Goal: Communication & Community: Ask a question

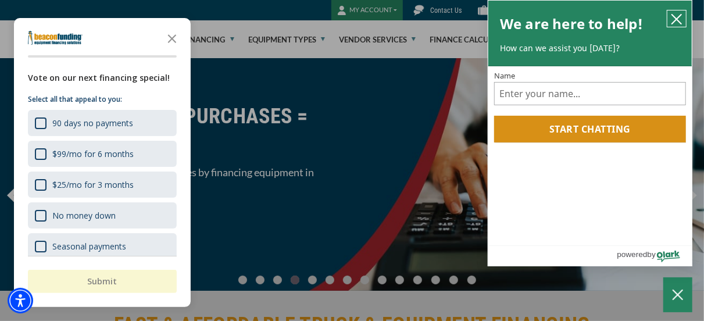
click at [676, 20] on icon "close chatbox" at bounding box center [676, 19] width 9 height 9
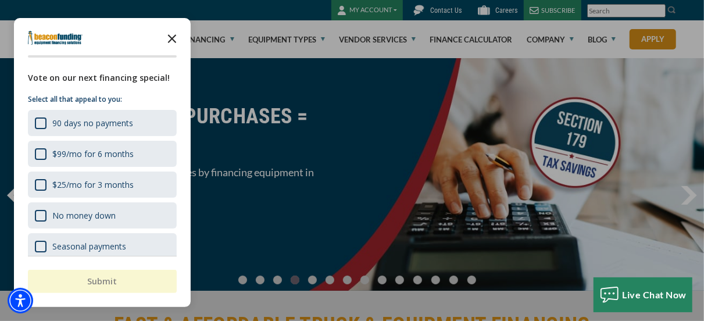
click at [168, 39] on icon "Close the survey" at bounding box center [171, 37] width 23 height 23
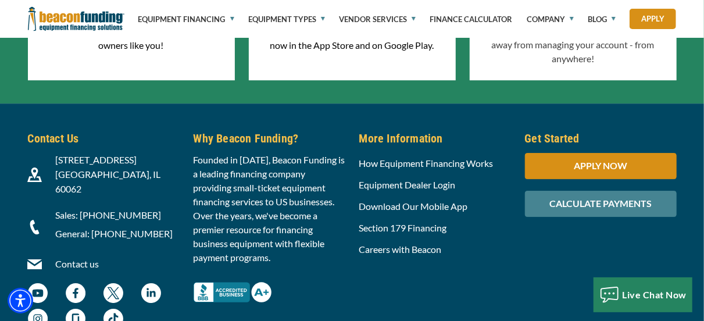
scroll to position [3906, 0]
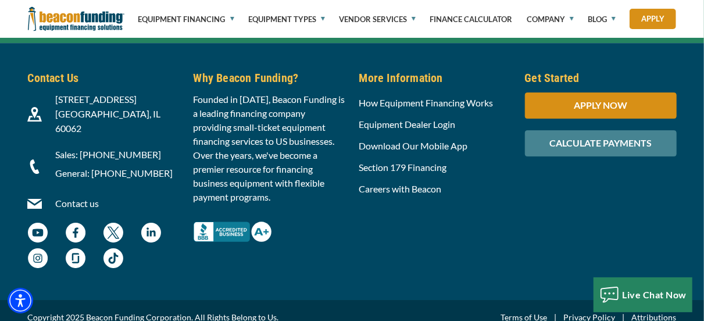
click at [71, 198] on link "Contact us" at bounding box center [77, 203] width 44 height 11
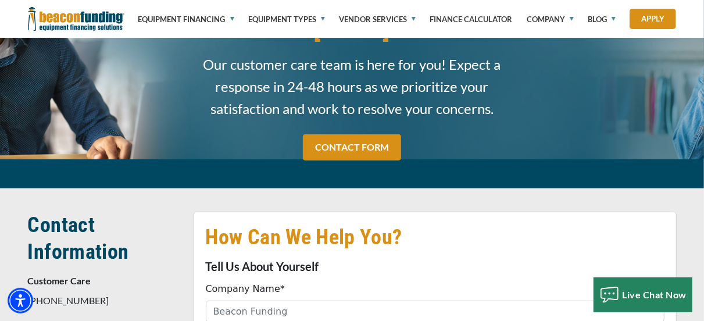
scroll to position [233, 0]
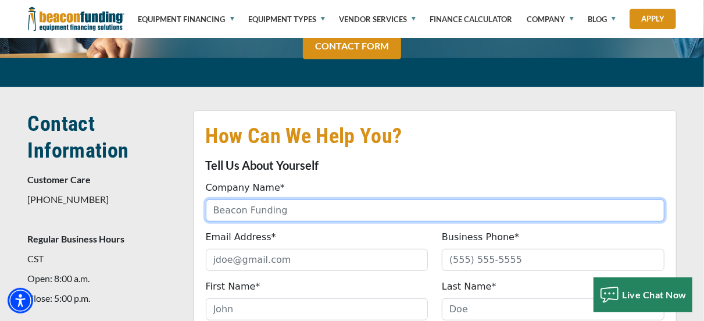
click at [301, 199] on input "Company Name*" at bounding box center [435, 210] width 459 height 22
type input "Ludecca Inc"
type input "patricia.johnson@ludecca.com"
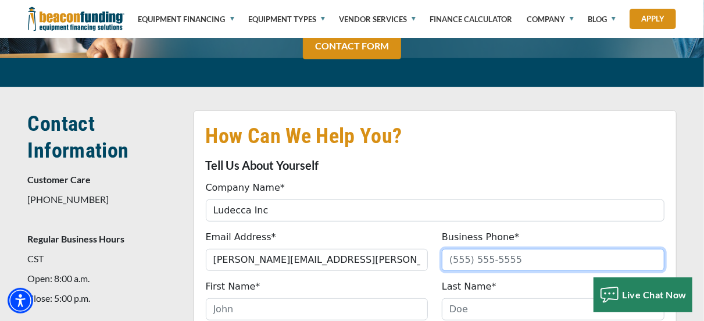
type input "3055918936"
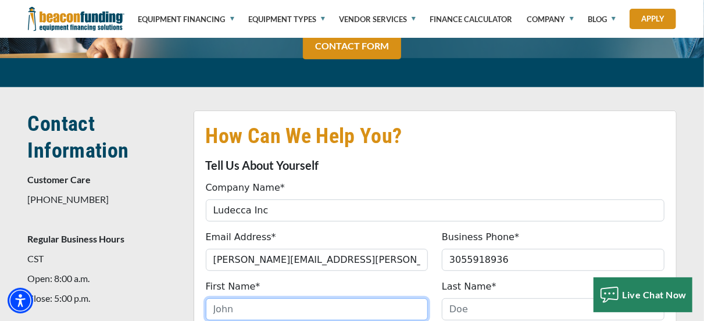
type input "Patricia"
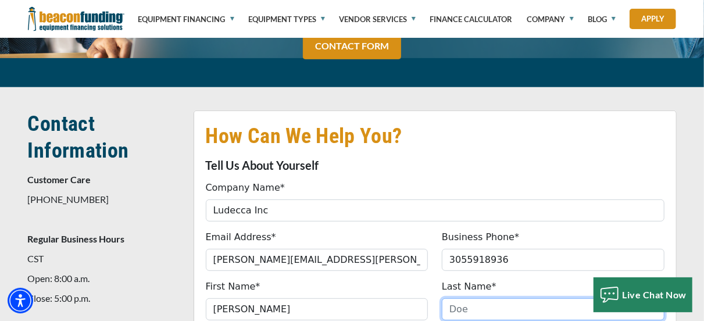
type input "Johnson"
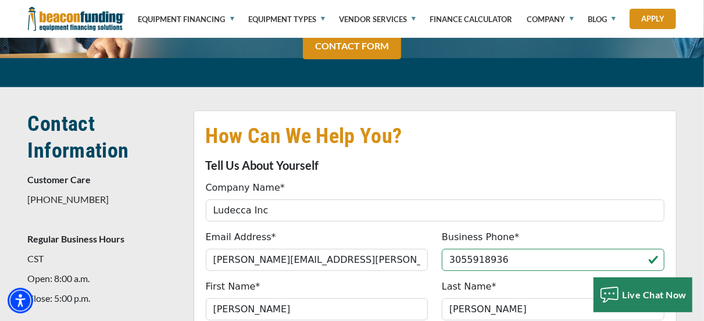
type input "(305) 591-8936"
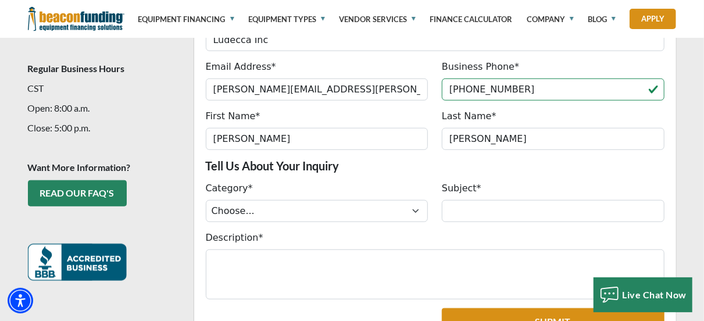
scroll to position [407, 0]
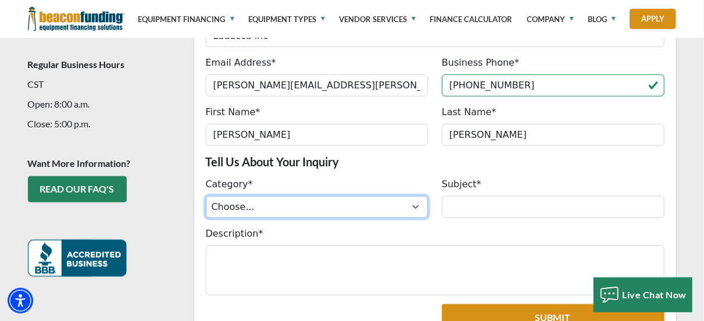
click at [260, 196] on select "Choose... ACH Change Request Balance Billing Contract Change Inquiry Customer P…" at bounding box center [317, 207] width 223 height 22
select select "09f15548-d88b-ef11-ac21-6045bdef9a4b"
click at [206, 196] on select "Choose... ACH Change Request Balance Billing Contract Change Inquiry Customer P…" at bounding box center [317, 207] width 223 height 22
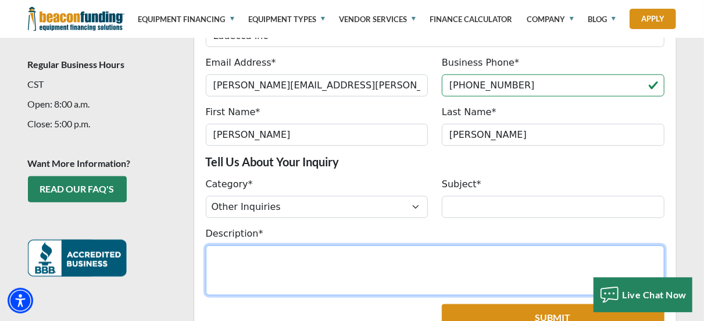
paste textarea "We are very interested in your products and would like to proceed with placing …"
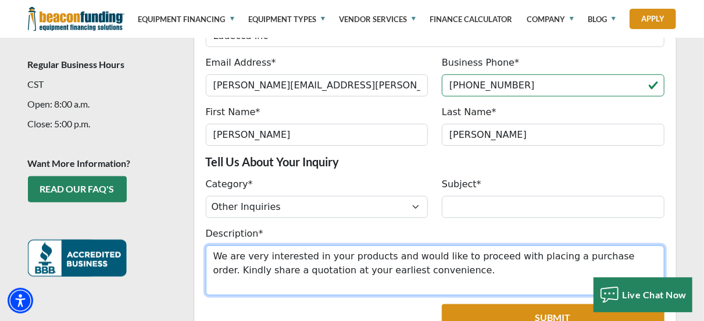
type textarea "We are very interested in your products and would like to proceed with placing …"
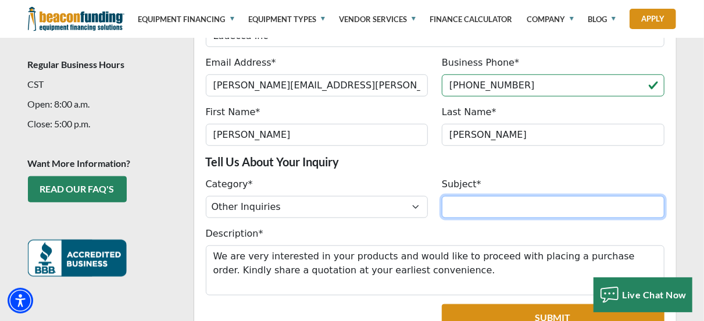
click at [528, 196] on input "Subject*" at bounding box center [553, 207] width 223 height 22
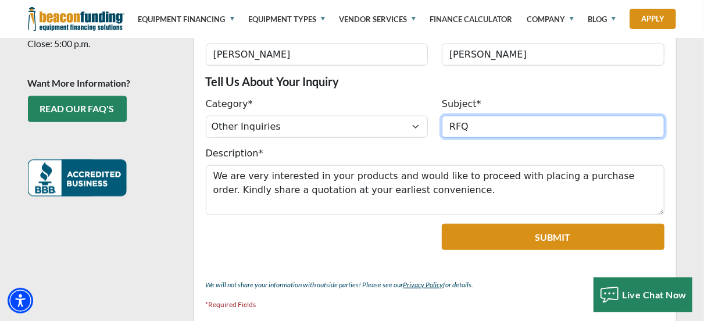
scroll to position [523, 0]
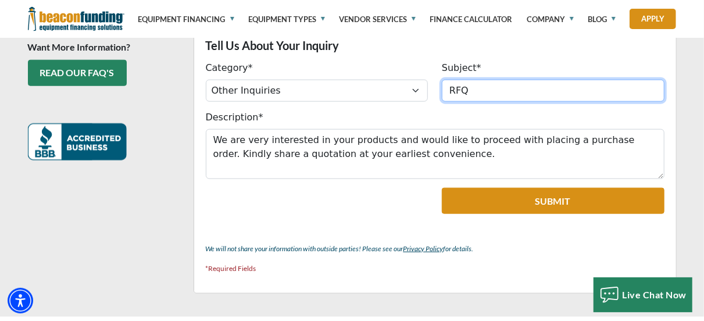
type input "RFQ"
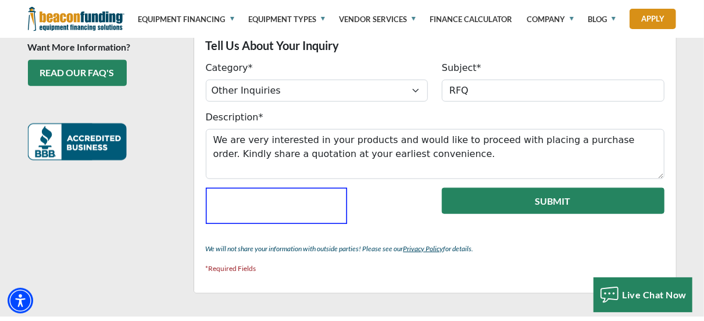
click at [555, 188] on button "Submit" at bounding box center [553, 201] width 223 height 26
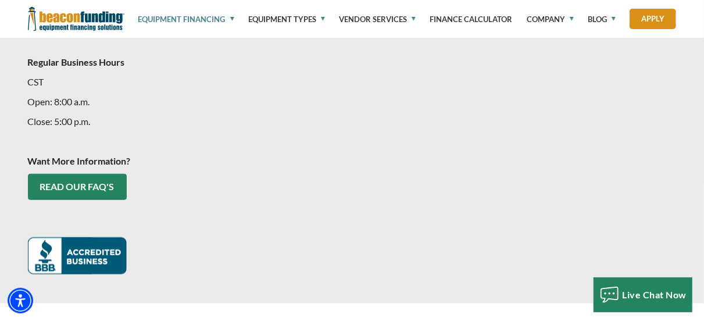
scroll to position [267, 0]
